Goal: Navigation & Orientation: Find specific page/section

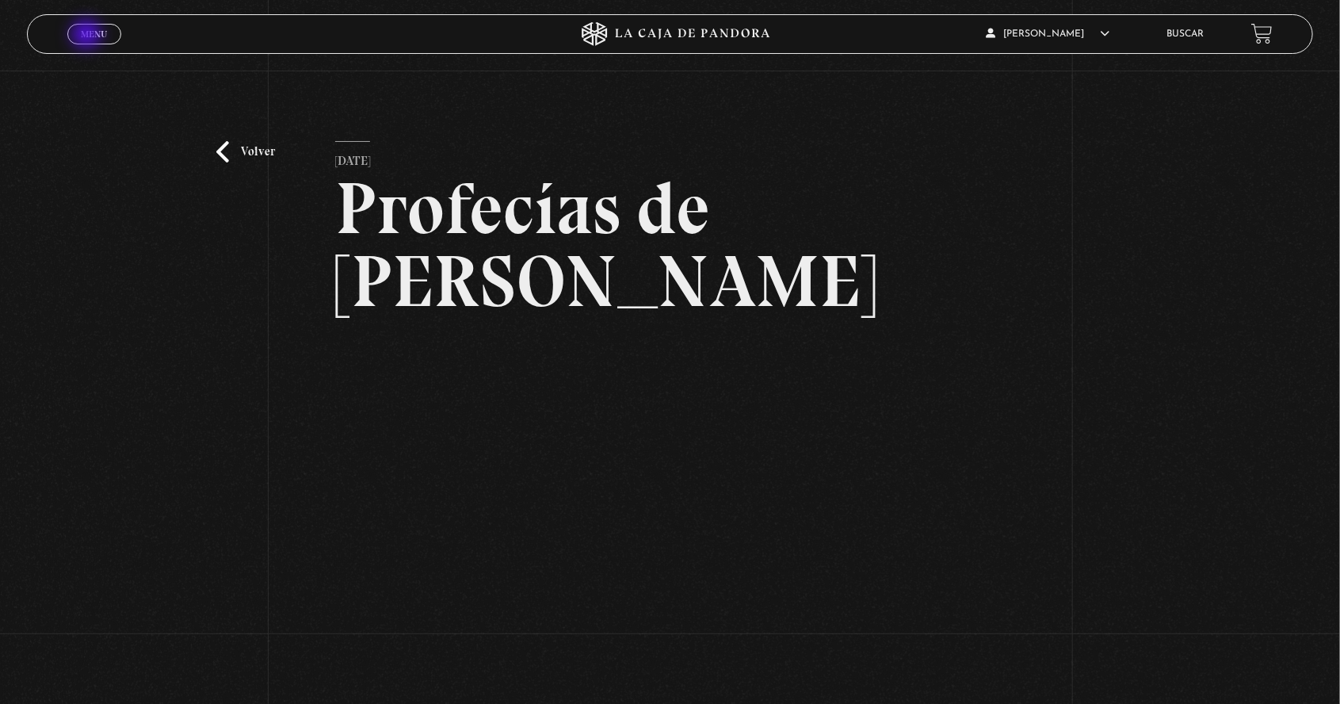
click at [88, 36] on span "Menu" at bounding box center [94, 34] width 26 height 10
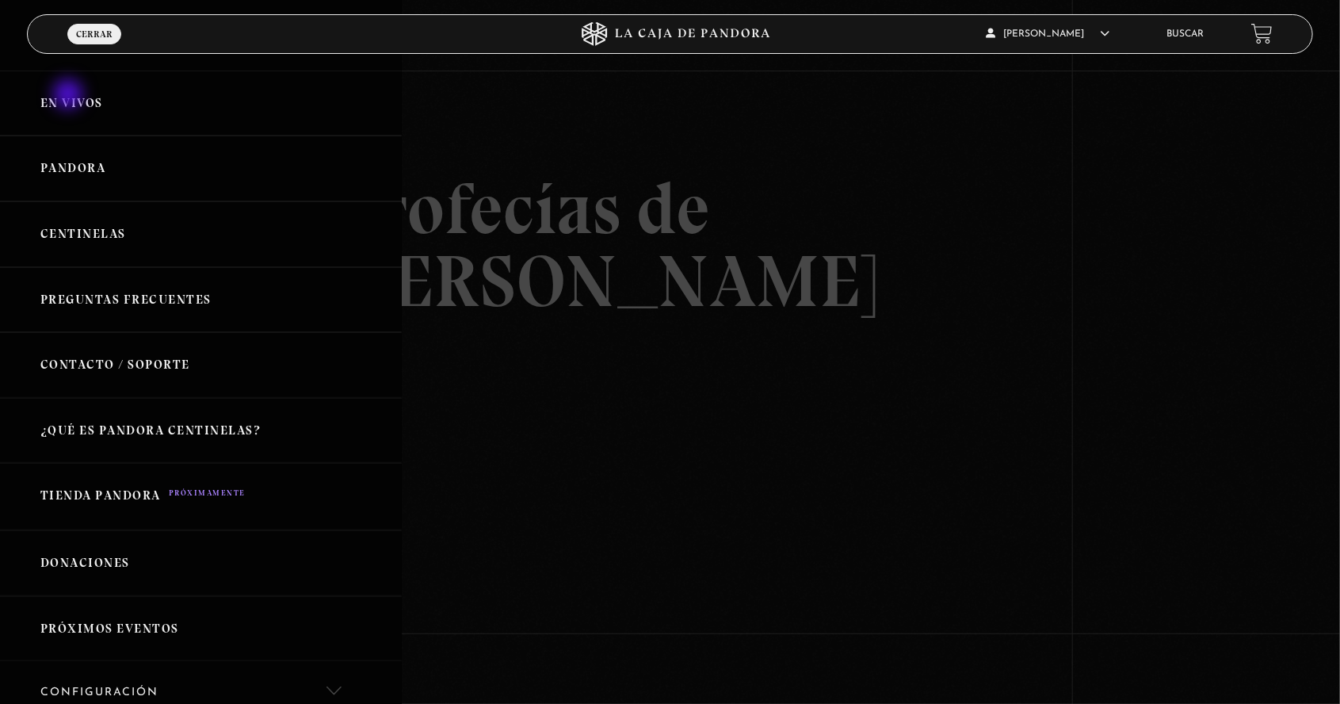
click at [70, 96] on link "En vivos" at bounding box center [201, 104] width 402 height 66
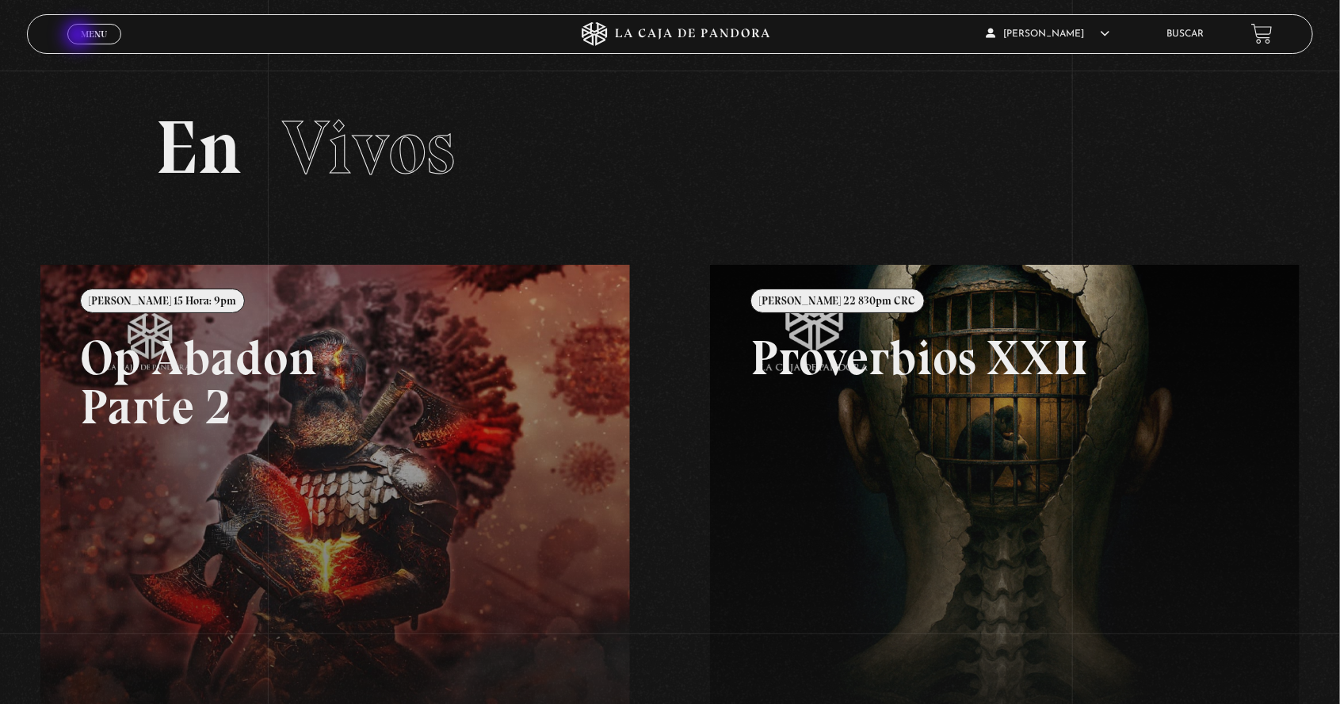
click at [81, 37] on span "Menu" at bounding box center [94, 34] width 26 height 10
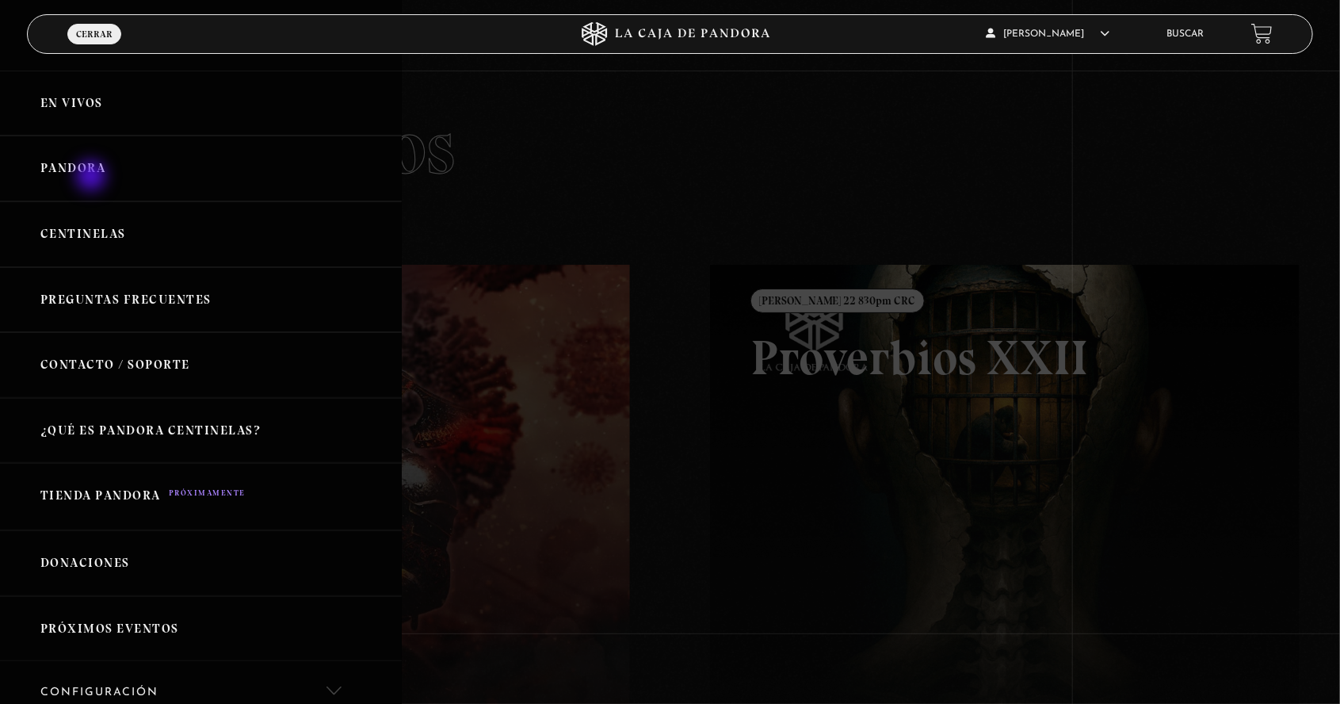
click at [93, 178] on link "Pandora" at bounding box center [201, 169] width 402 height 66
